Goal: Information Seeking & Learning: Learn about a topic

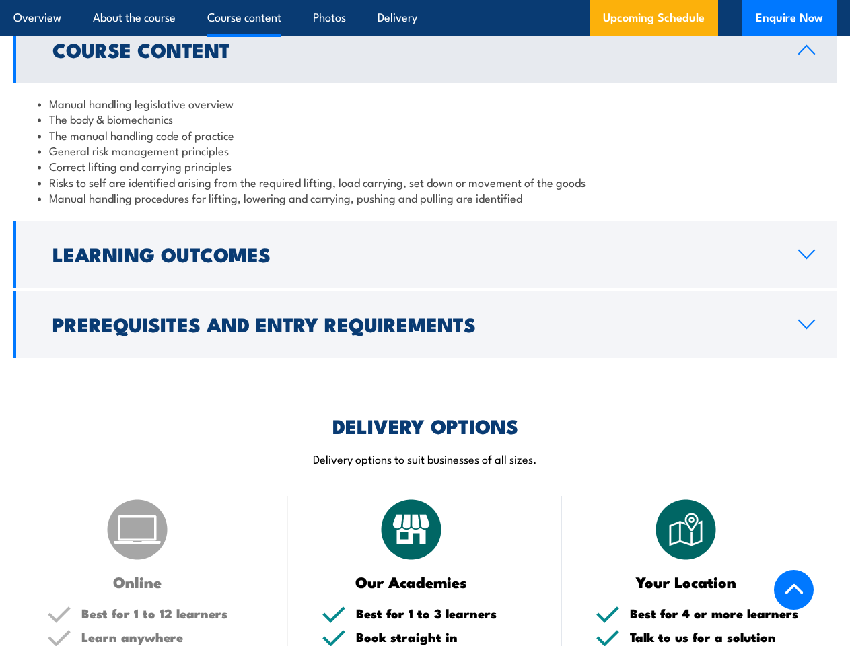
scroll to position [1124, 0]
click at [425, 0] on article "Overview About the course Course content Photos Delivery Upcoming Schedule Enqu…" at bounding box center [424, 18] width 823 height 36
click at [425, 245] on h2 "Learning Outcomes" at bounding box center [414, 253] width 724 height 17
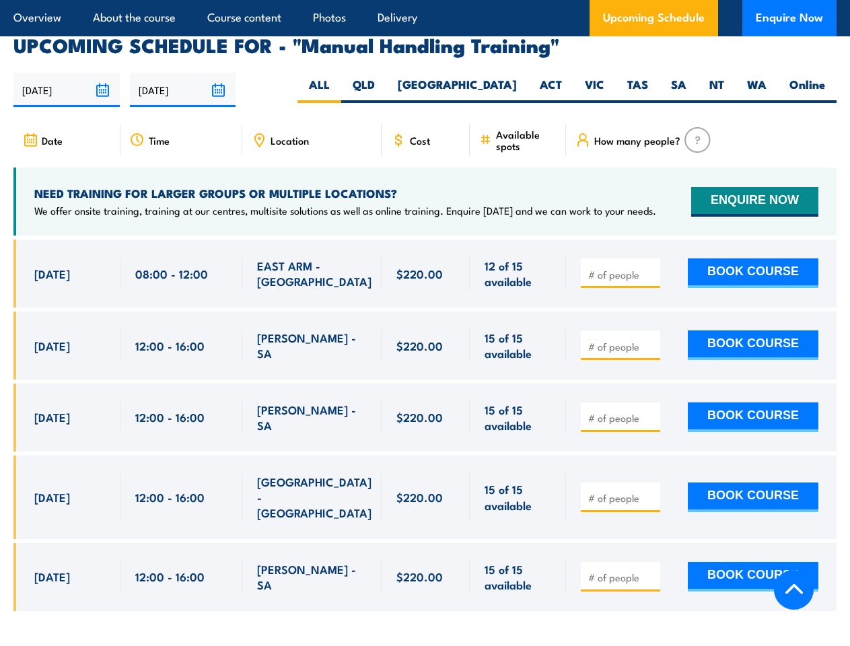
click at [425, 0] on article "Overview About the course Course content Photos Delivery Upcoming Schedule Enqu…" at bounding box center [424, 18] width 823 height 36
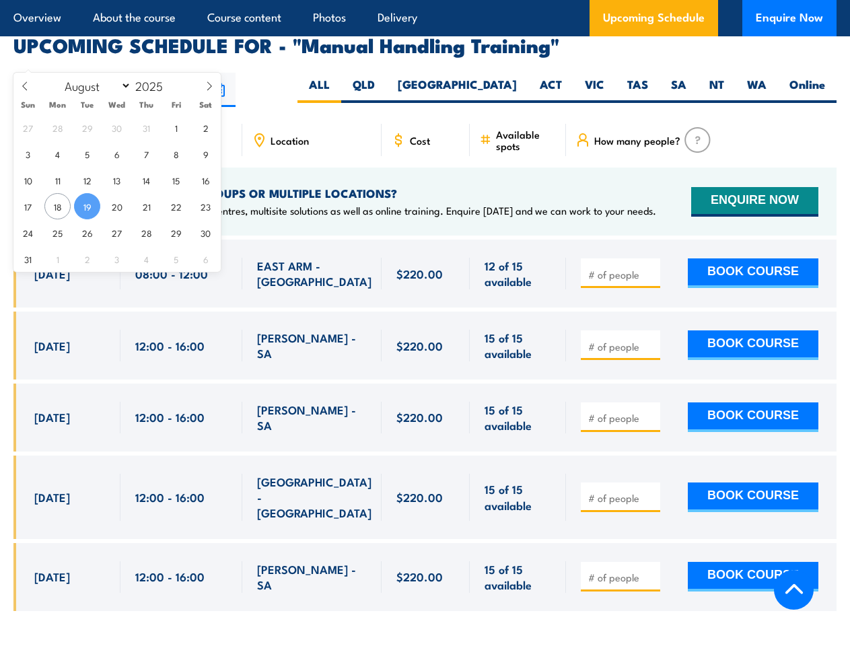
click at [67, 73] on input "[DATE]" at bounding box center [66, 90] width 106 height 34
click at [183, 73] on input "[DATE]" at bounding box center [183, 90] width 106 height 34
